Goal: Task Accomplishment & Management: Complete application form

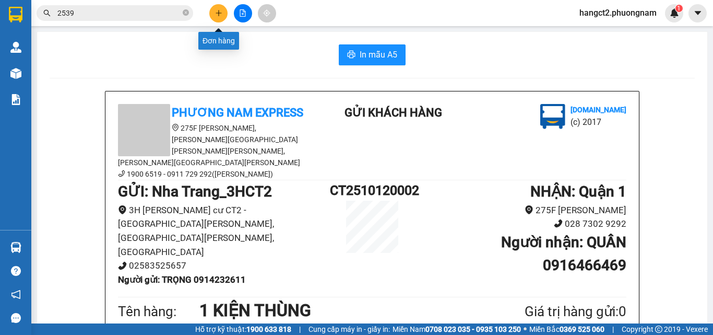
click at [223, 12] on button at bounding box center [218, 13] width 18 height 18
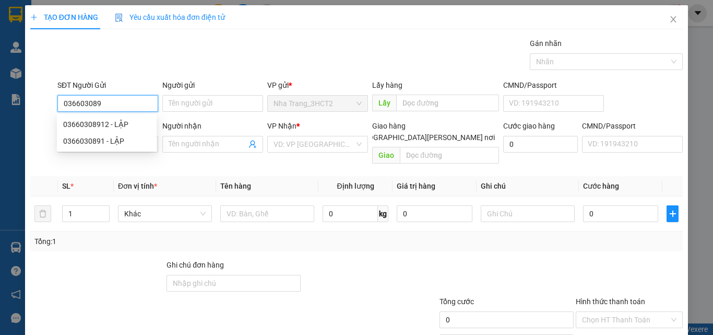
type input "0366030891"
click at [104, 136] on div "0366030891 - LẬP" at bounding box center [106, 140] width 87 height 11
type input "LẬP"
type input "0918125156"
type input "HÙNG"
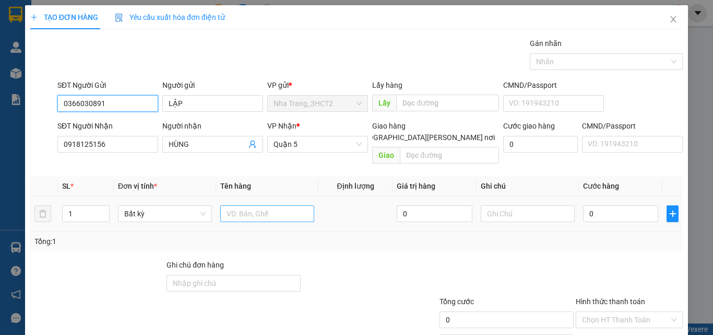
type input "0366030891"
click at [241, 205] on input "text" at bounding box center [267, 213] width 94 height 17
type input "1 HỘP"
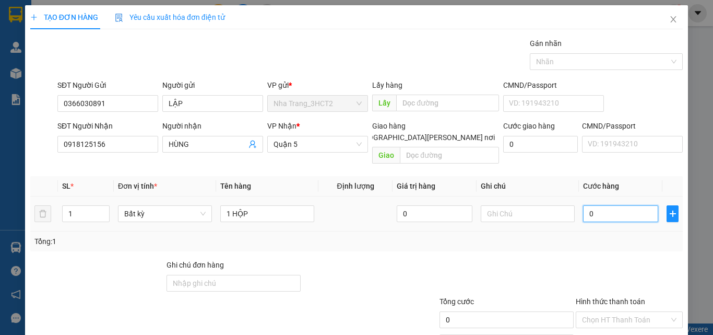
click at [590, 205] on input "0" at bounding box center [620, 213] width 75 height 17
type input "2"
type input "20"
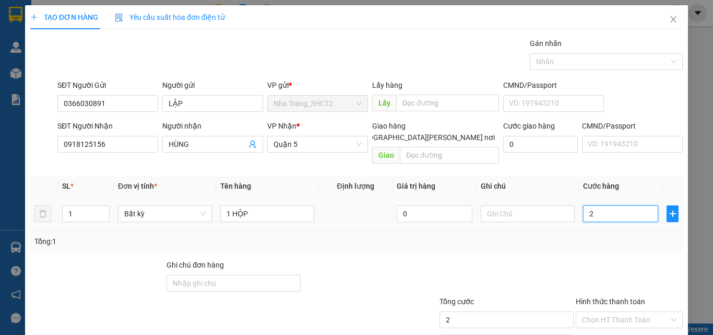
type input "20"
click at [613, 312] on input "Hình thức thanh toán" at bounding box center [625, 320] width 87 height 16
type input "20.000"
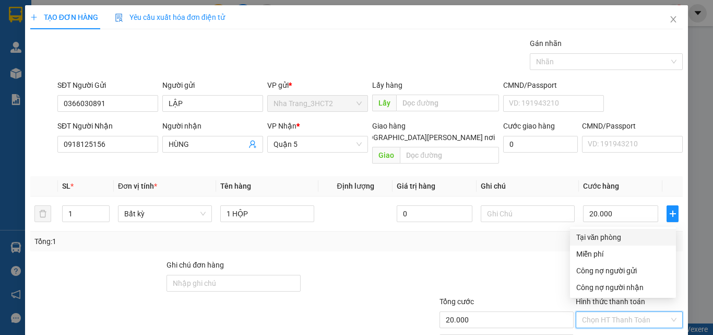
click at [600, 239] on div "Tại văn phòng" at bounding box center [623, 236] width 93 height 11
type input "0"
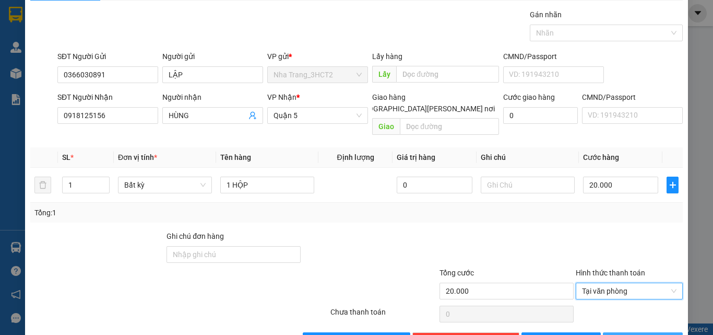
scroll to position [52, 0]
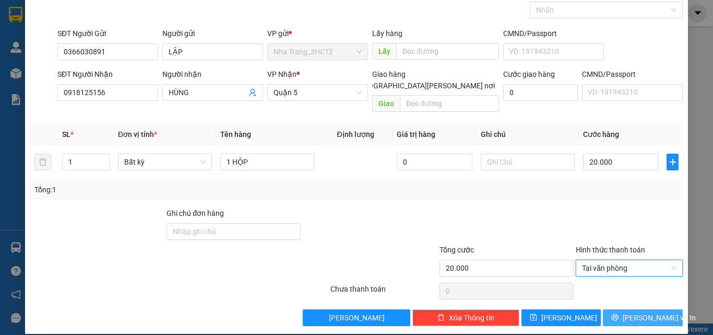
click at [638, 312] on span "[PERSON_NAME] và In" at bounding box center [659, 317] width 73 height 11
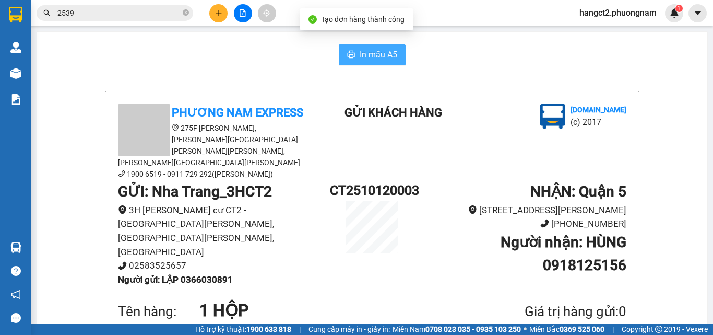
click at [355, 60] on button "In mẫu A5" at bounding box center [372, 54] width 67 height 21
click at [186, 12] on icon "close-circle" at bounding box center [186, 12] width 6 height 6
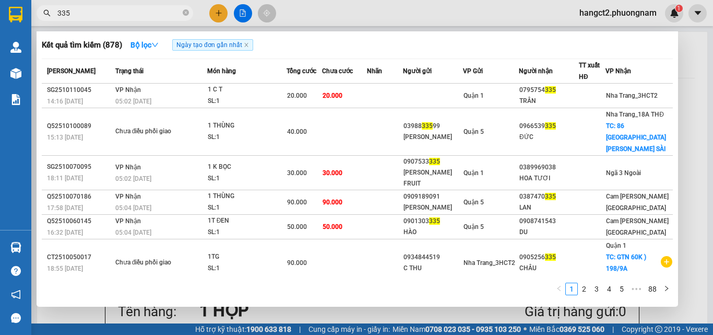
type input "335"
